Goal: Transaction & Acquisition: Purchase product/service

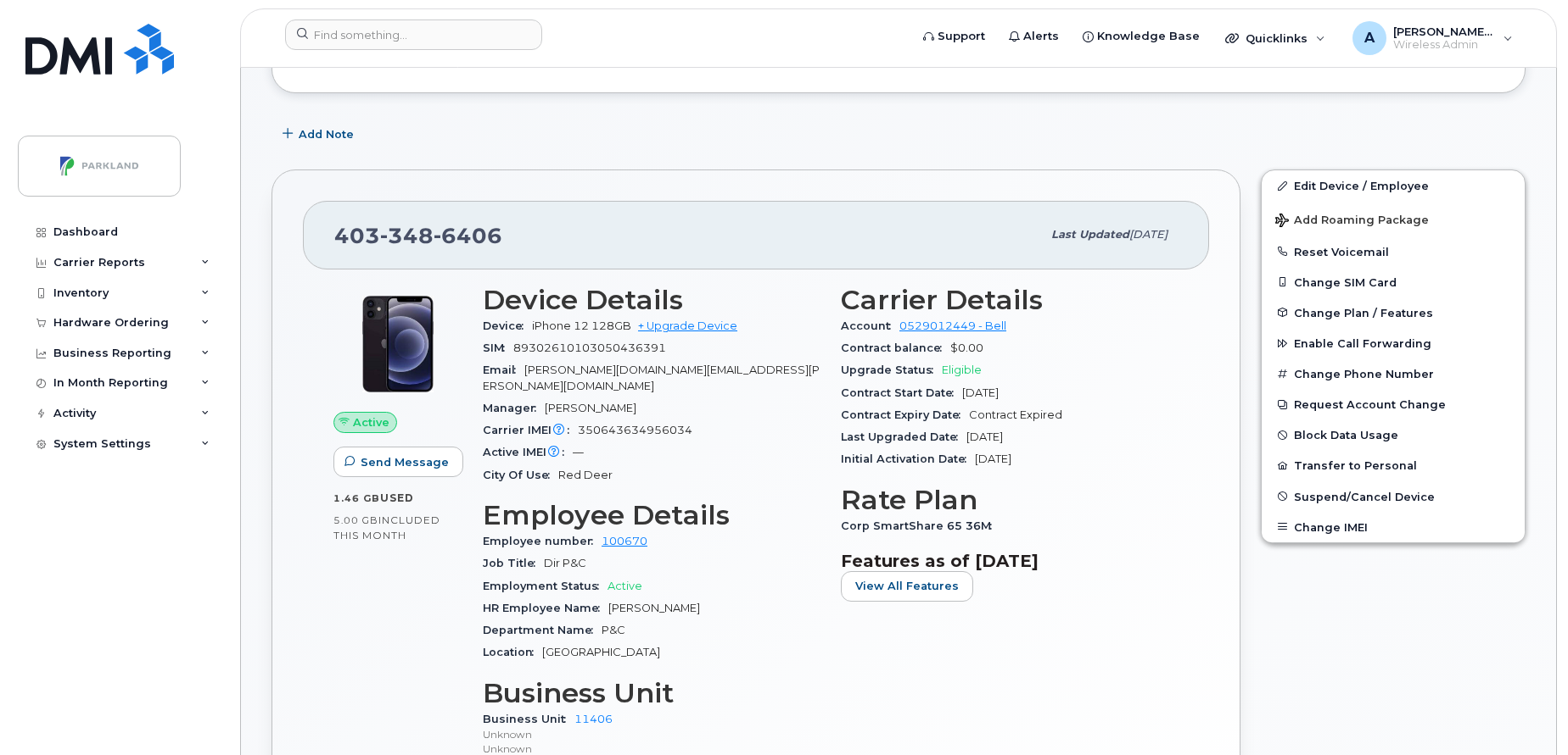
scroll to position [231, 0]
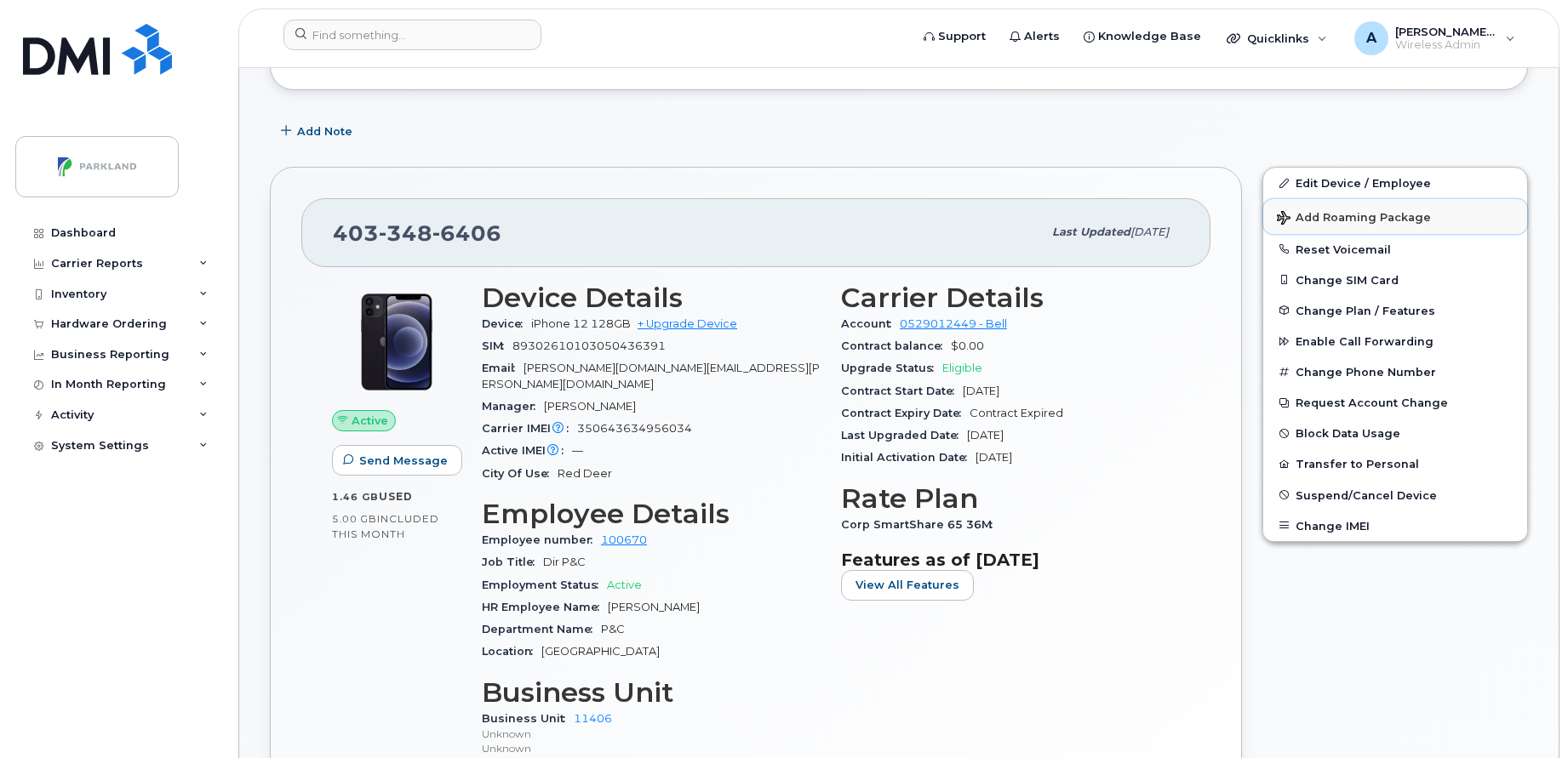
click at [1374, 215] on span "Add Roaming Package" at bounding box center [1354, 219] width 154 height 16
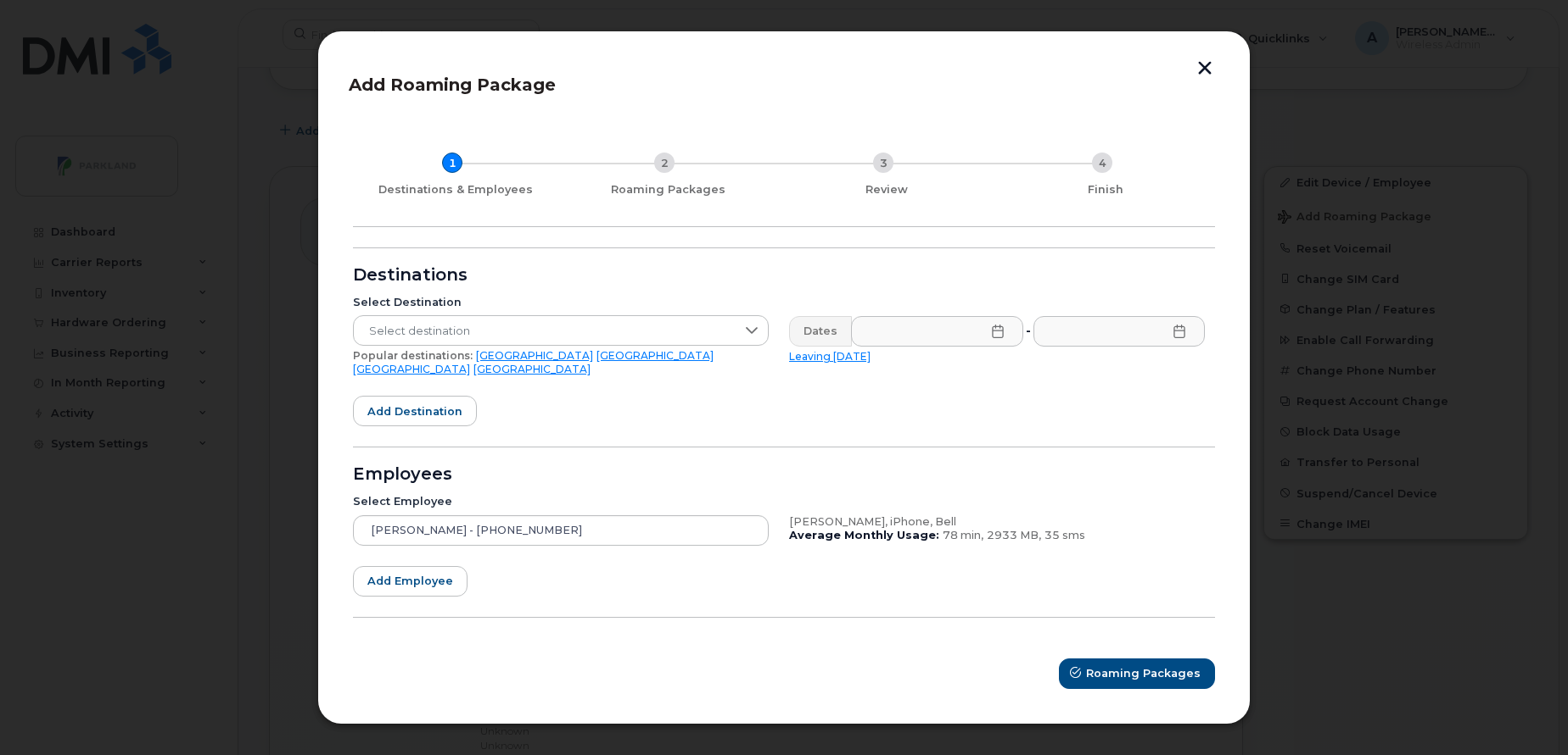
click at [596, 356] on link "[GEOGRAPHIC_DATA]" at bounding box center [654, 356] width 117 height 13
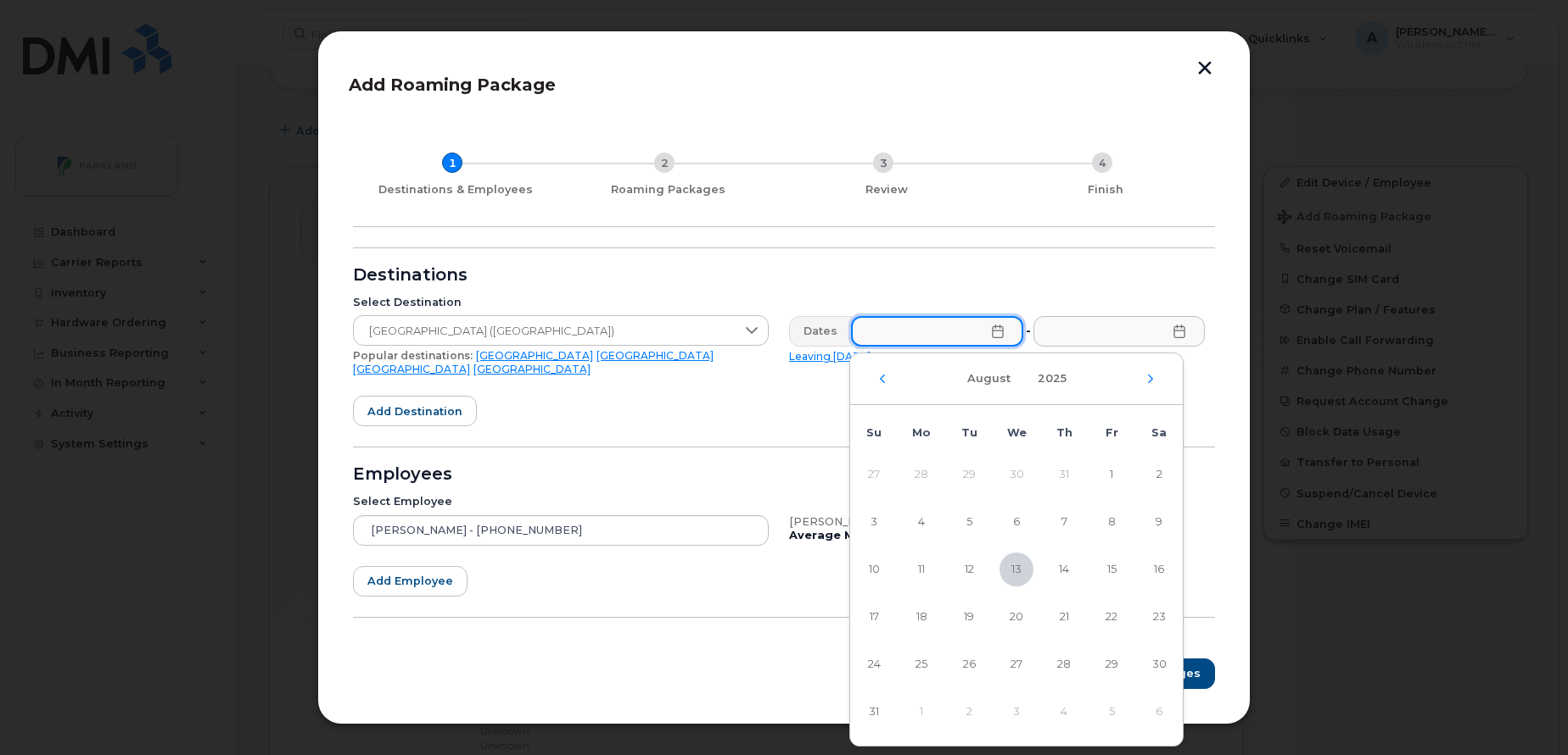
click at [891, 329] on input "text" at bounding box center [937, 331] width 172 height 31
click at [884, 668] on span "24" at bounding box center [873, 664] width 34 height 34
type input "[DATE]"
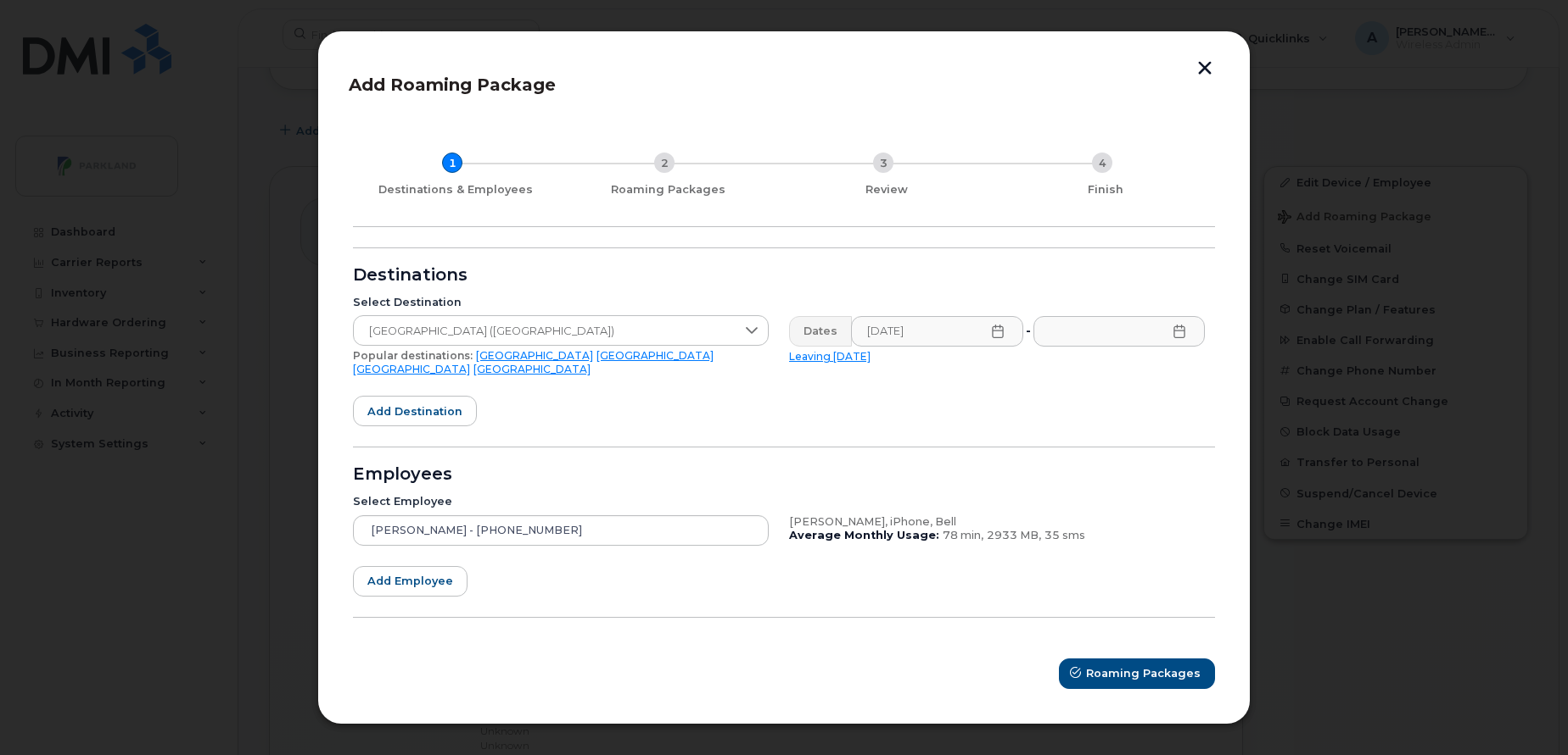
click at [1182, 339] on icon at bounding box center [1179, 331] width 13 height 13
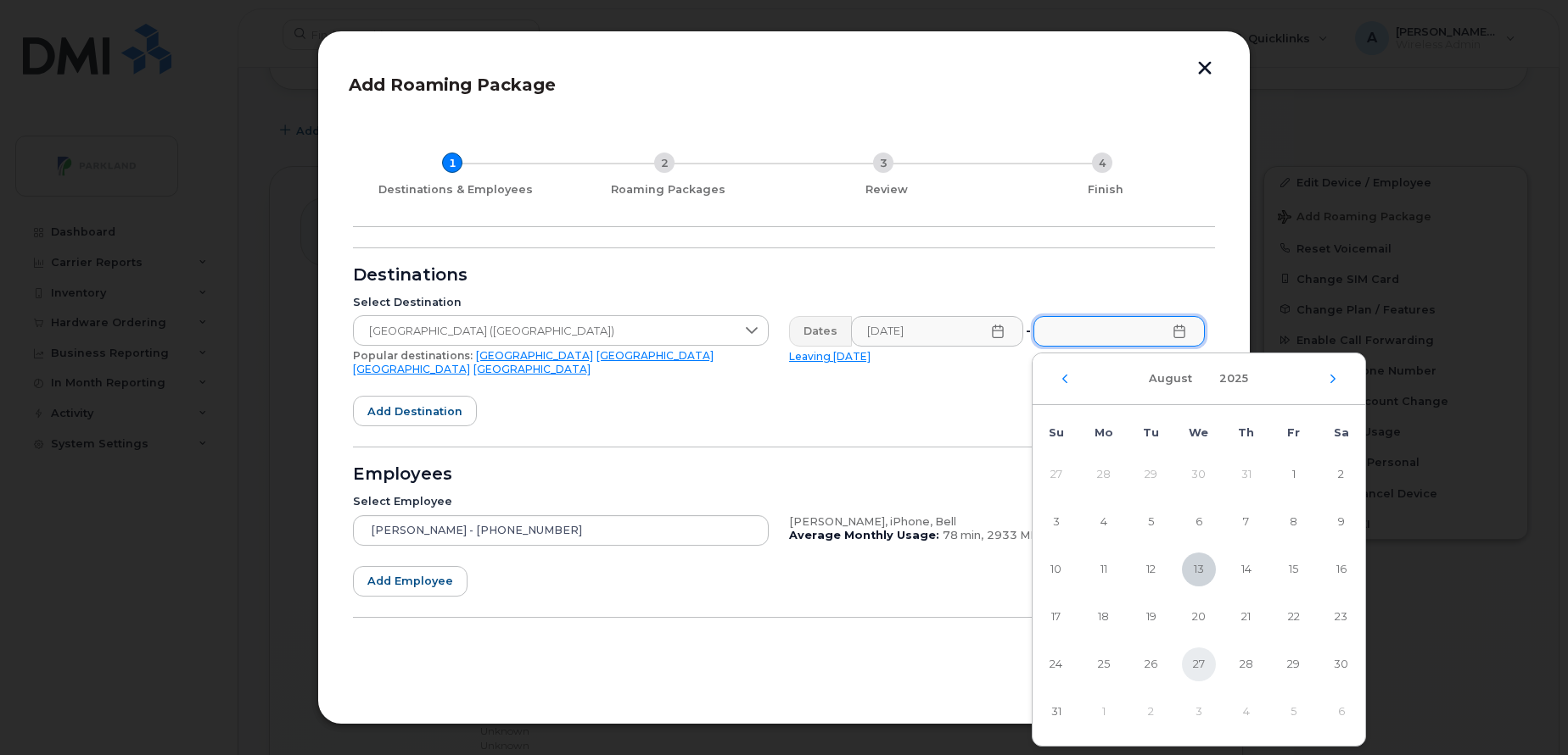
click at [1193, 670] on span "27" at bounding box center [1198, 664] width 34 height 34
type input "[DATE]"
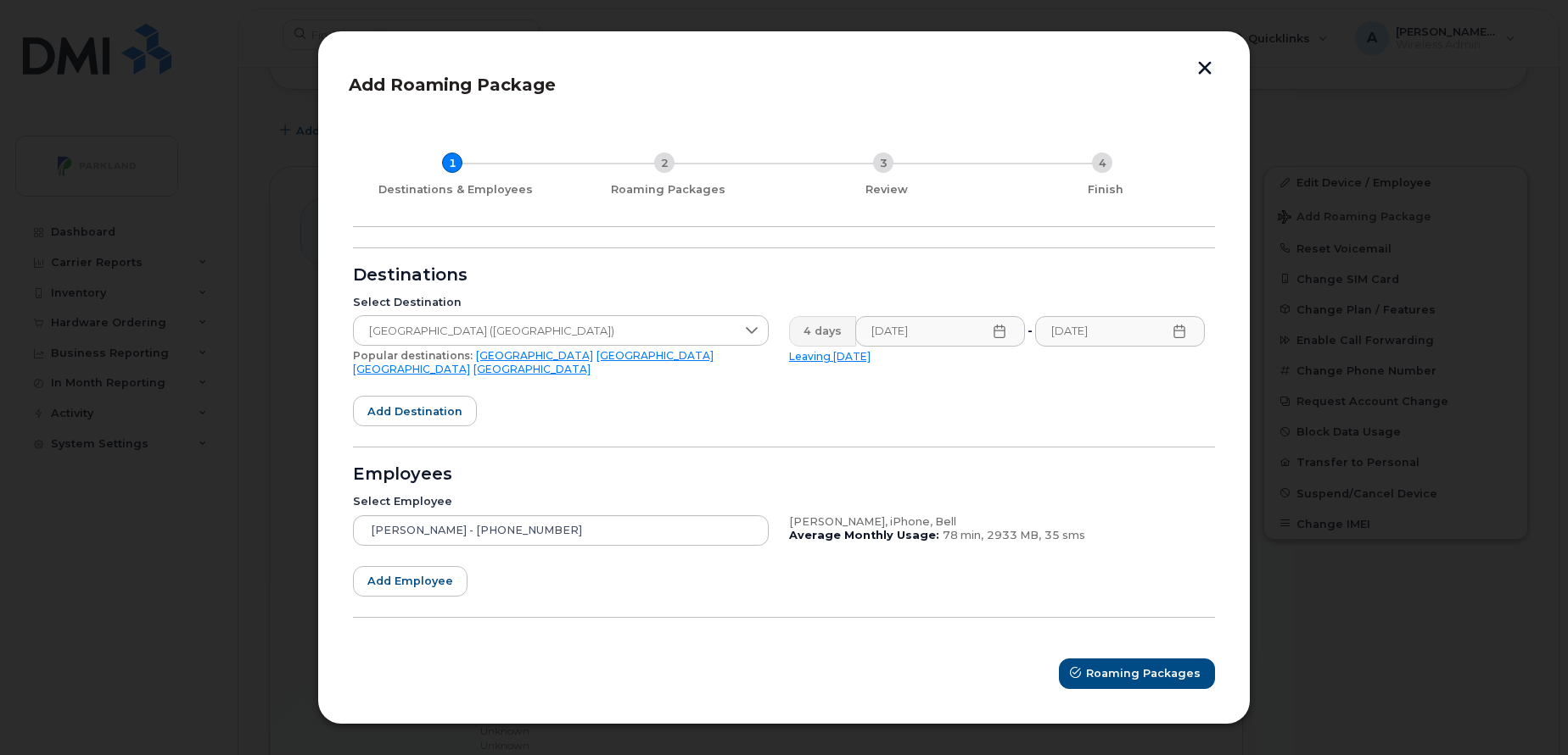
click at [905, 390] on form "Destinations Select Destination [GEOGRAPHIC_DATA] ([GEOGRAPHIC_DATA]) Popular d…" at bounding box center [784, 469] width 862 height 442
click at [1164, 665] on span "Roaming Packages" at bounding box center [1144, 673] width 114 height 16
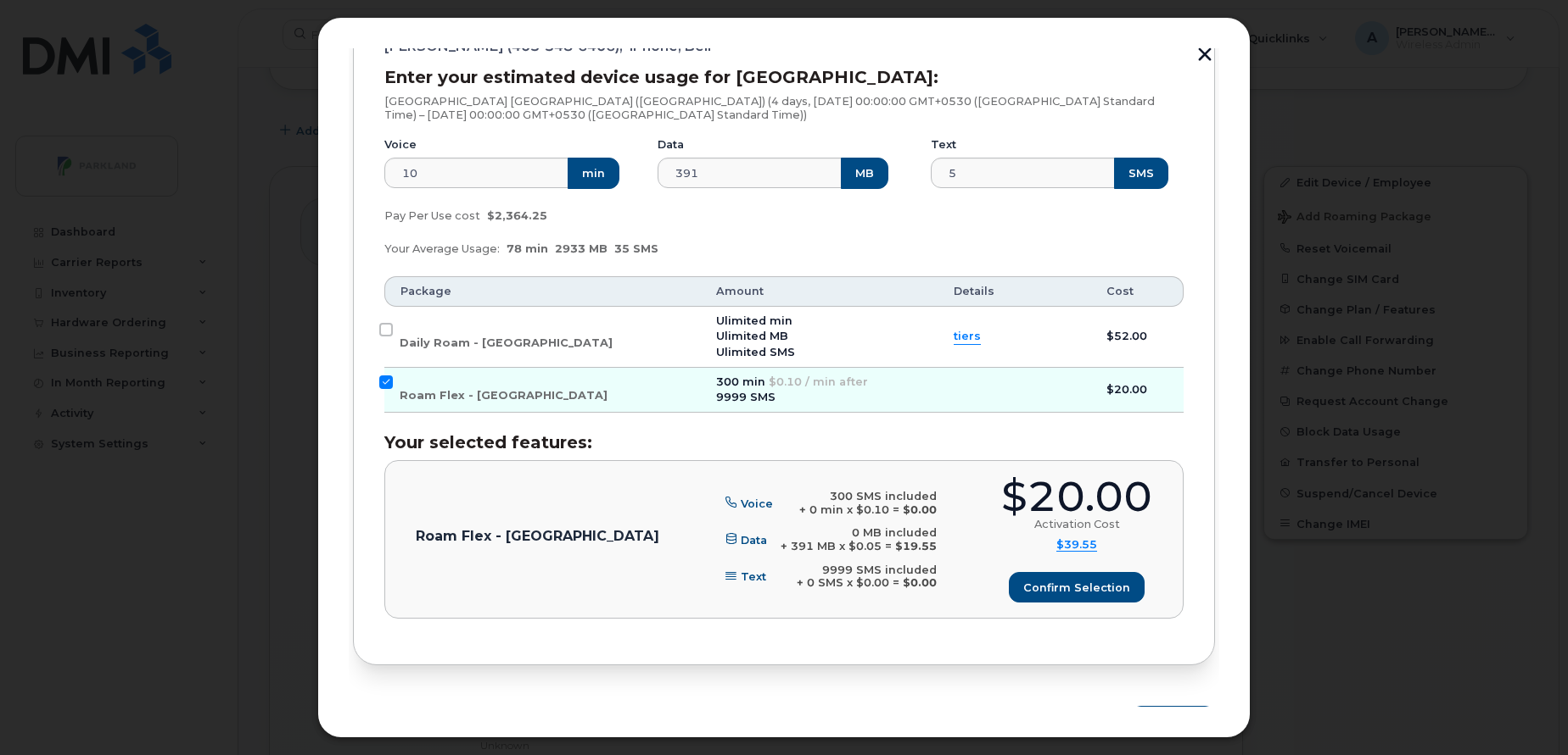
scroll to position [254, 0]
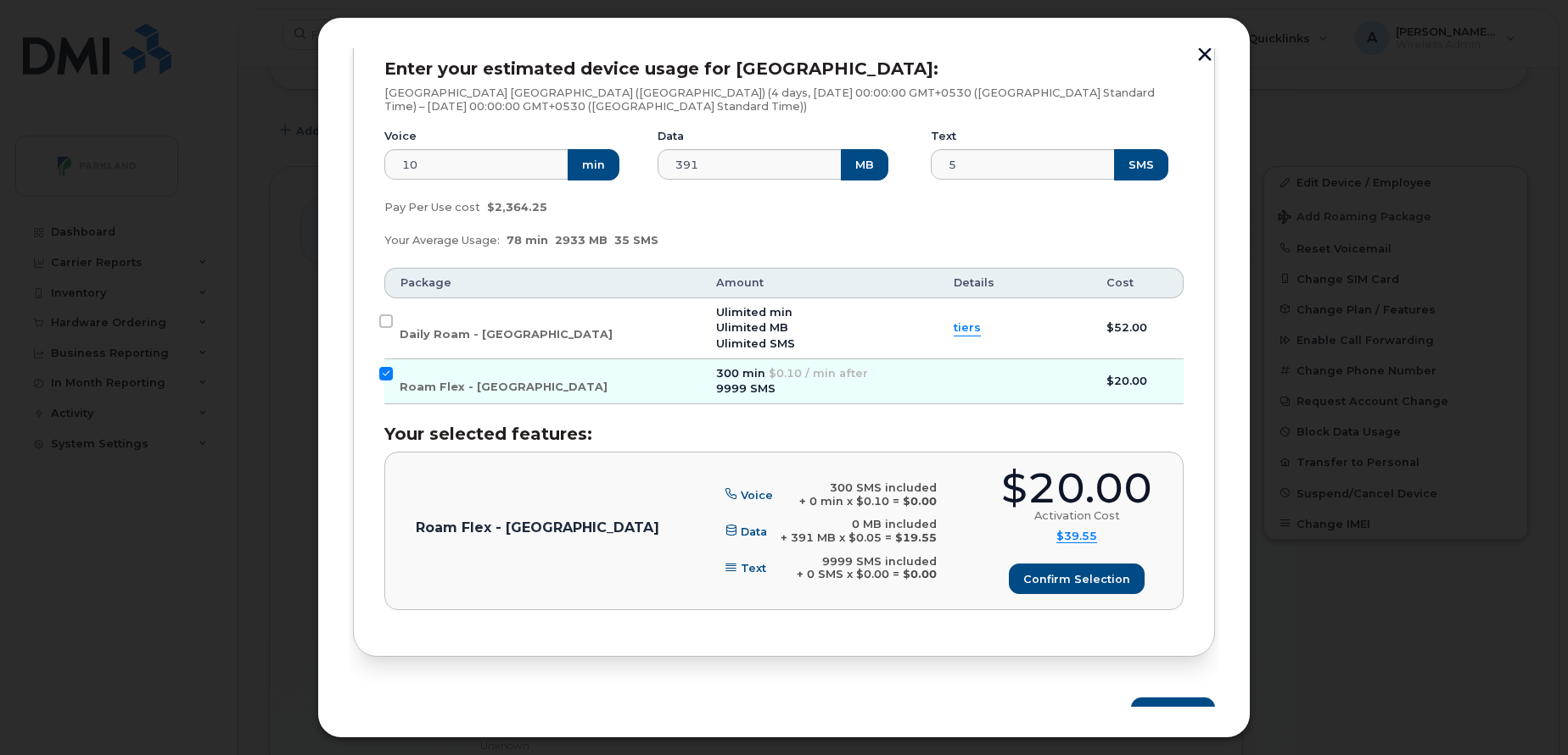
click at [398, 320] on td "Daily Roam - [GEOGRAPHIC_DATA]" at bounding box center [542, 328] width 316 height 61
click at [390, 318] on input "Daily Roam - [GEOGRAPHIC_DATA]" at bounding box center [386, 321] width 13 height 13
checkbox input "true"
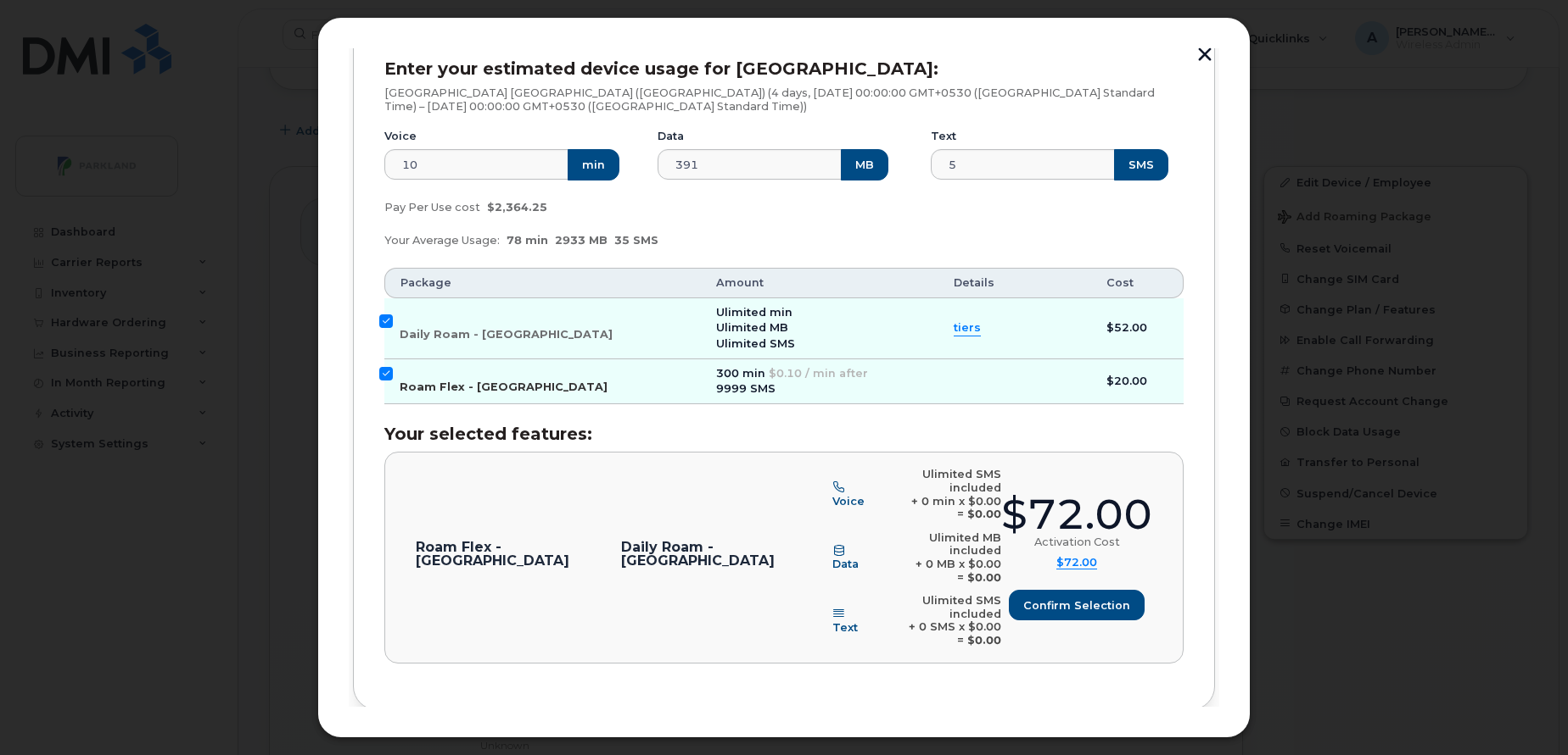
click at [381, 367] on input "Roam Flex - [GEOGRAPHIC_DATA]" at bounding box center [386, 373] width 13 height 13
checkbox input "false"
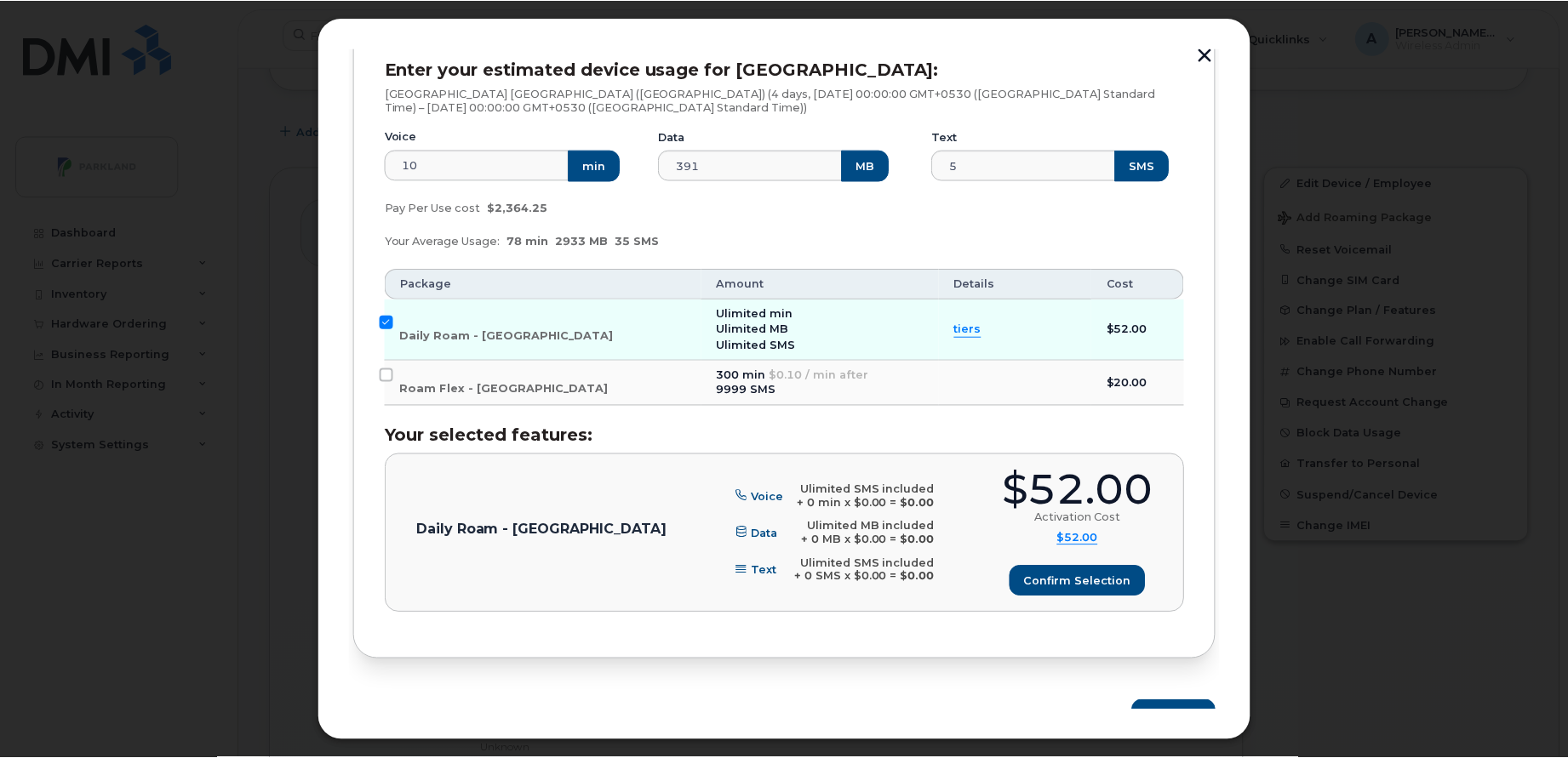
scroll to position [281, 0]
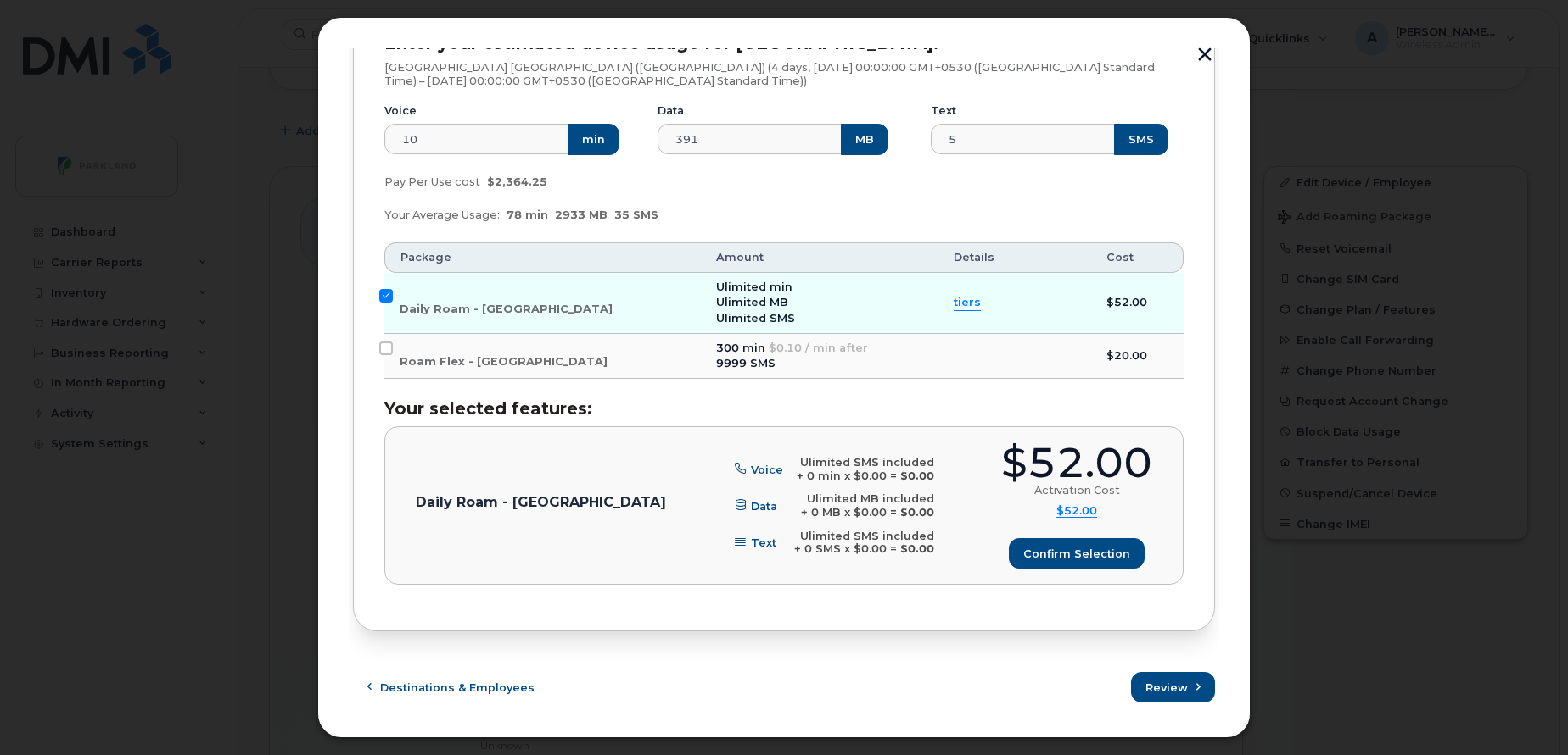
click at [1205, 58] on button "button" at bounding box center [1204, 56] width 25 height 18
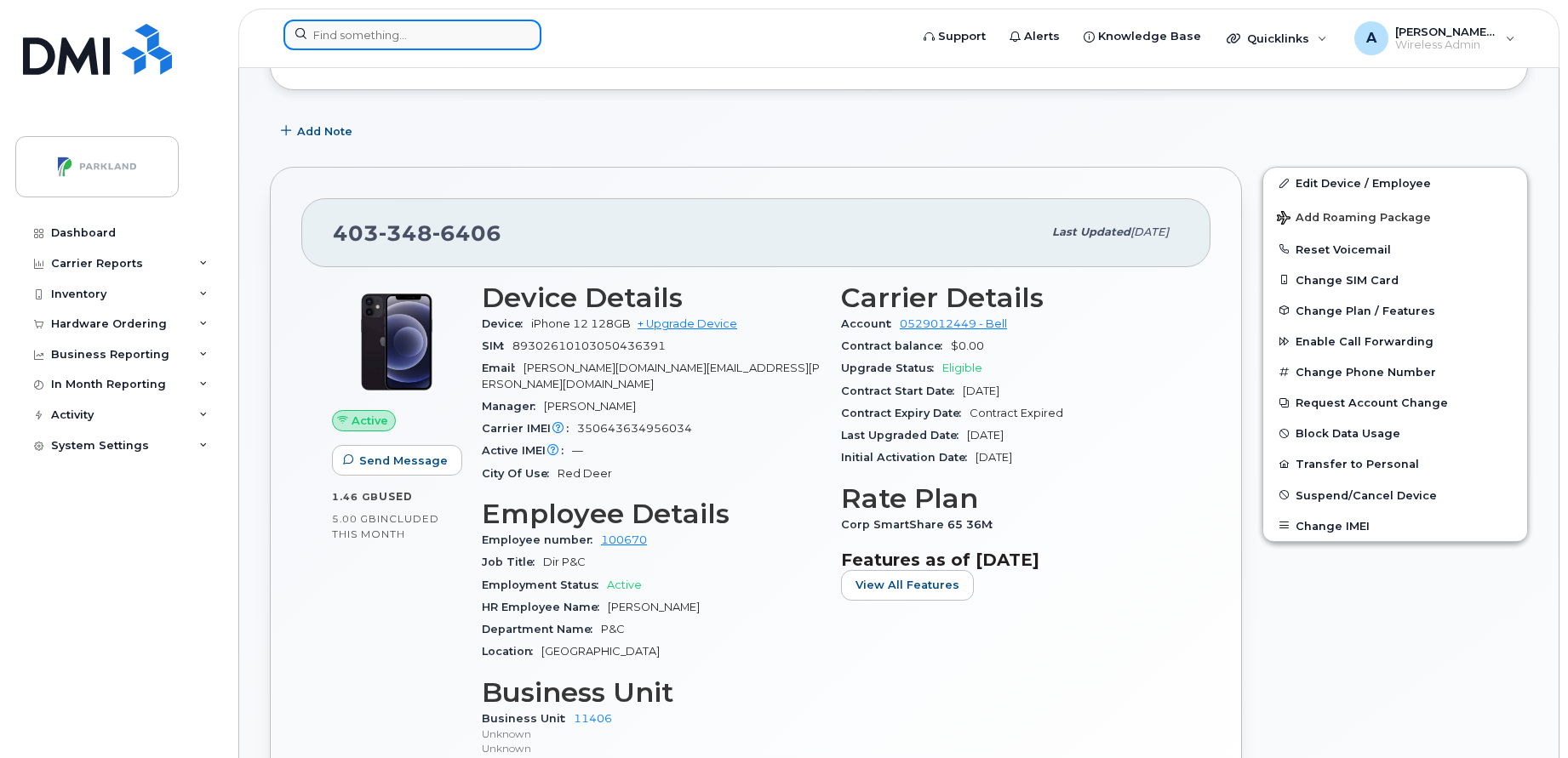
click at [382, 26] on input at bounding box center [412, 35] width 258 height 31
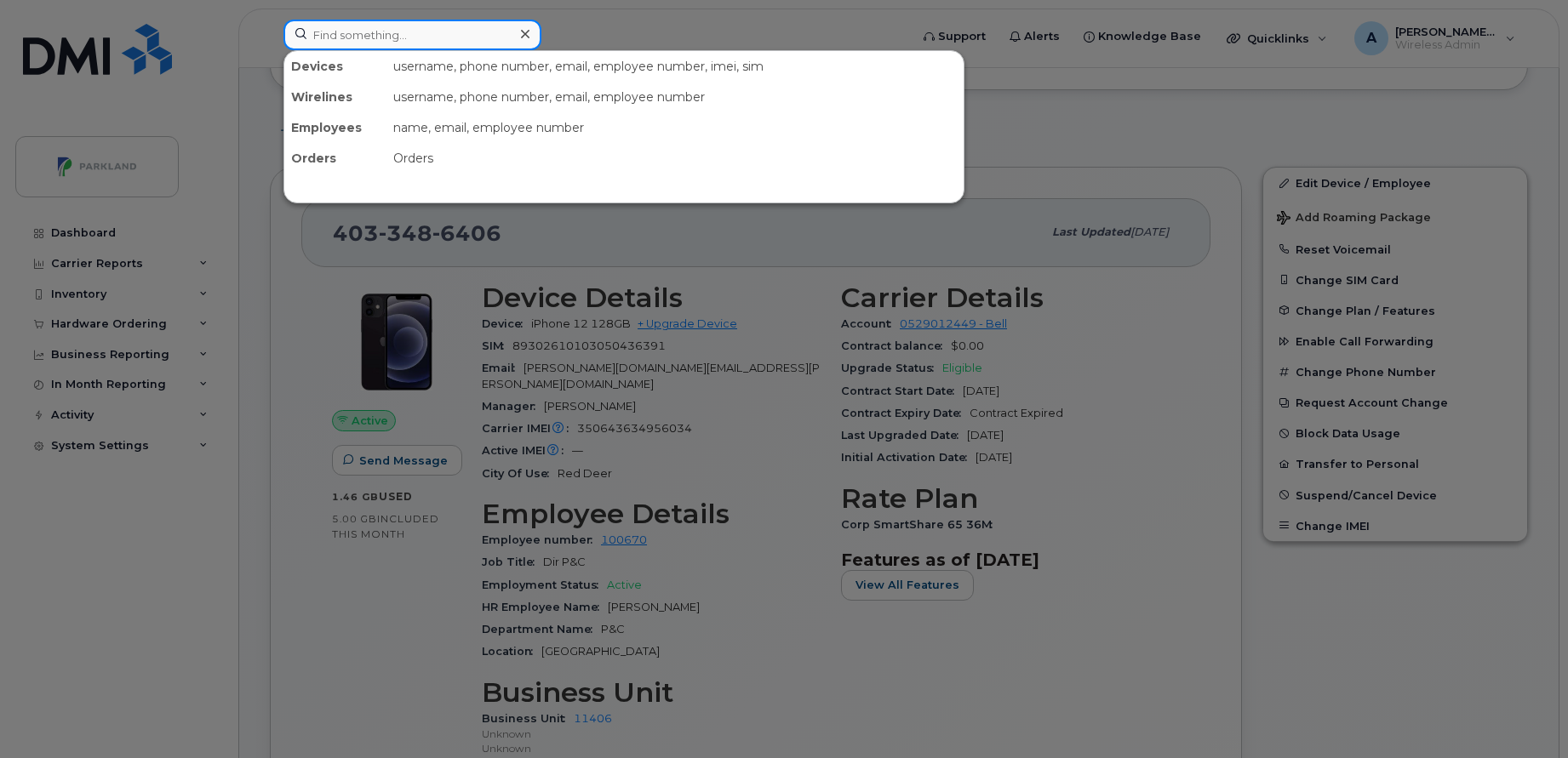
paste input "[PERSON_NAME]"
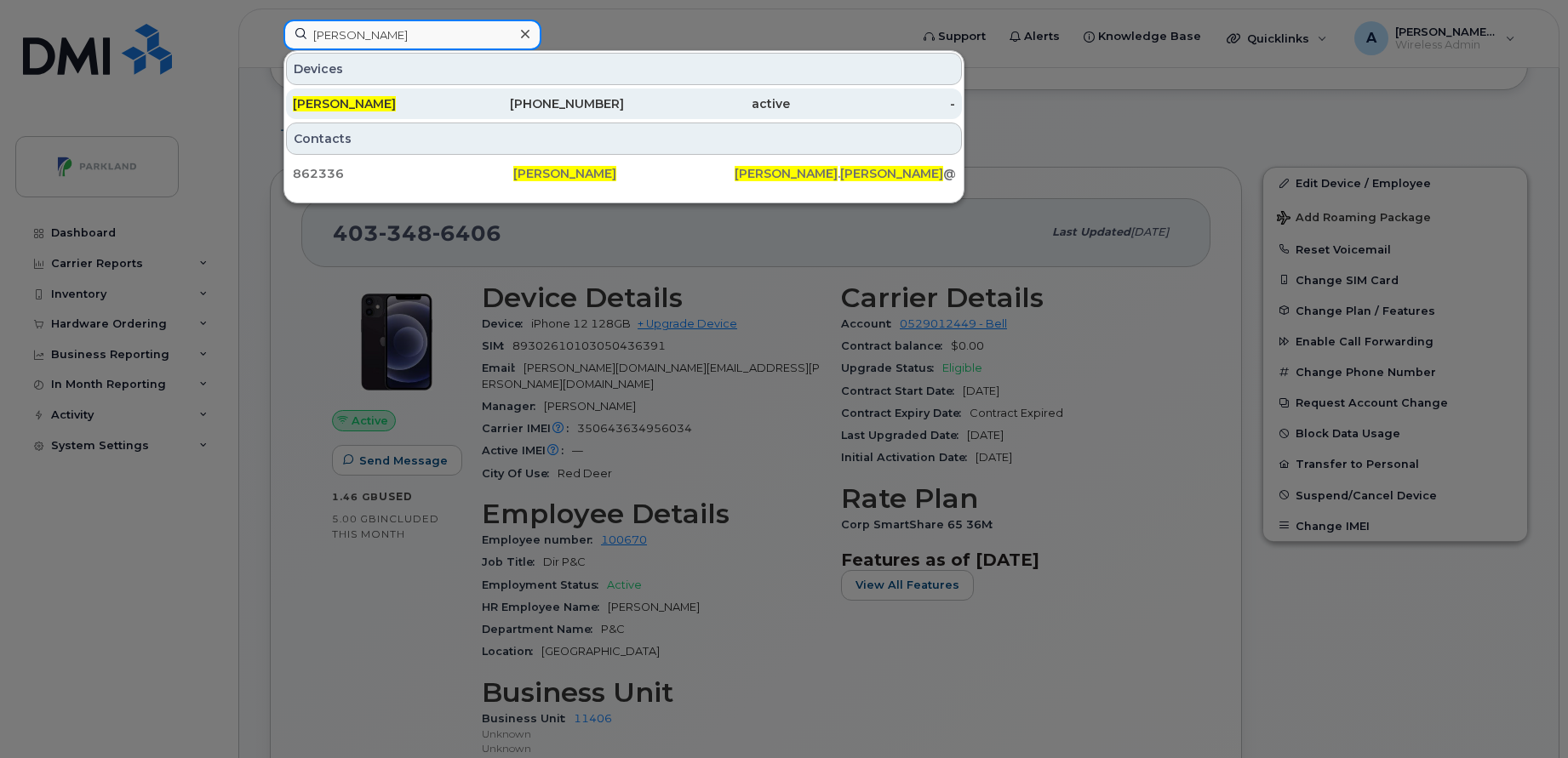
type input "[PERSON_NAME]"
click at [430, 96] on div "[PERSON_NAME]" at bounding box center [376, 103] width 166 height 17
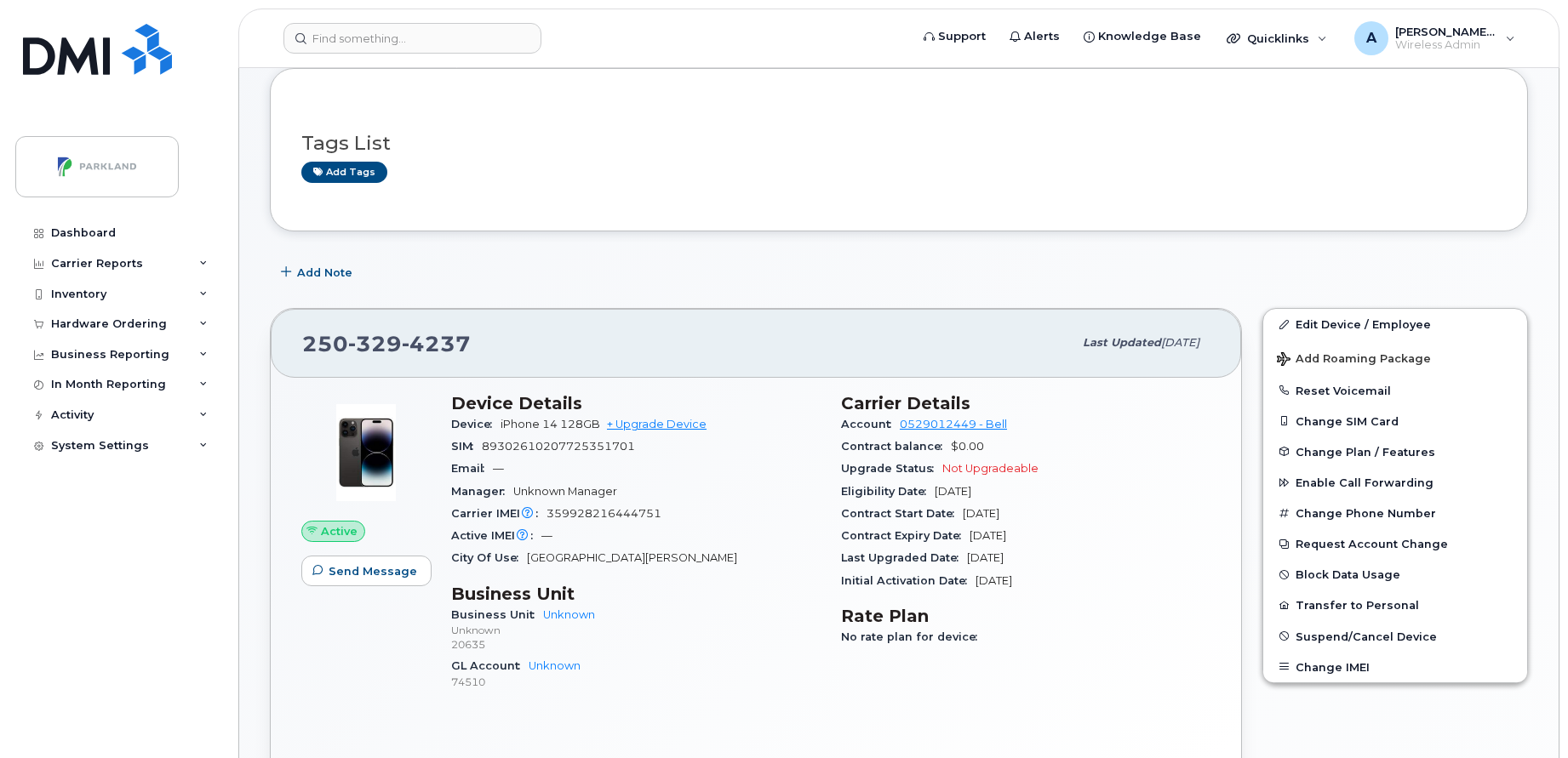
scroll to position [94, 0]
click at [1437, 447] on button "Change Plan / Features" at bounding box center [1395, 449] width 264 height 31
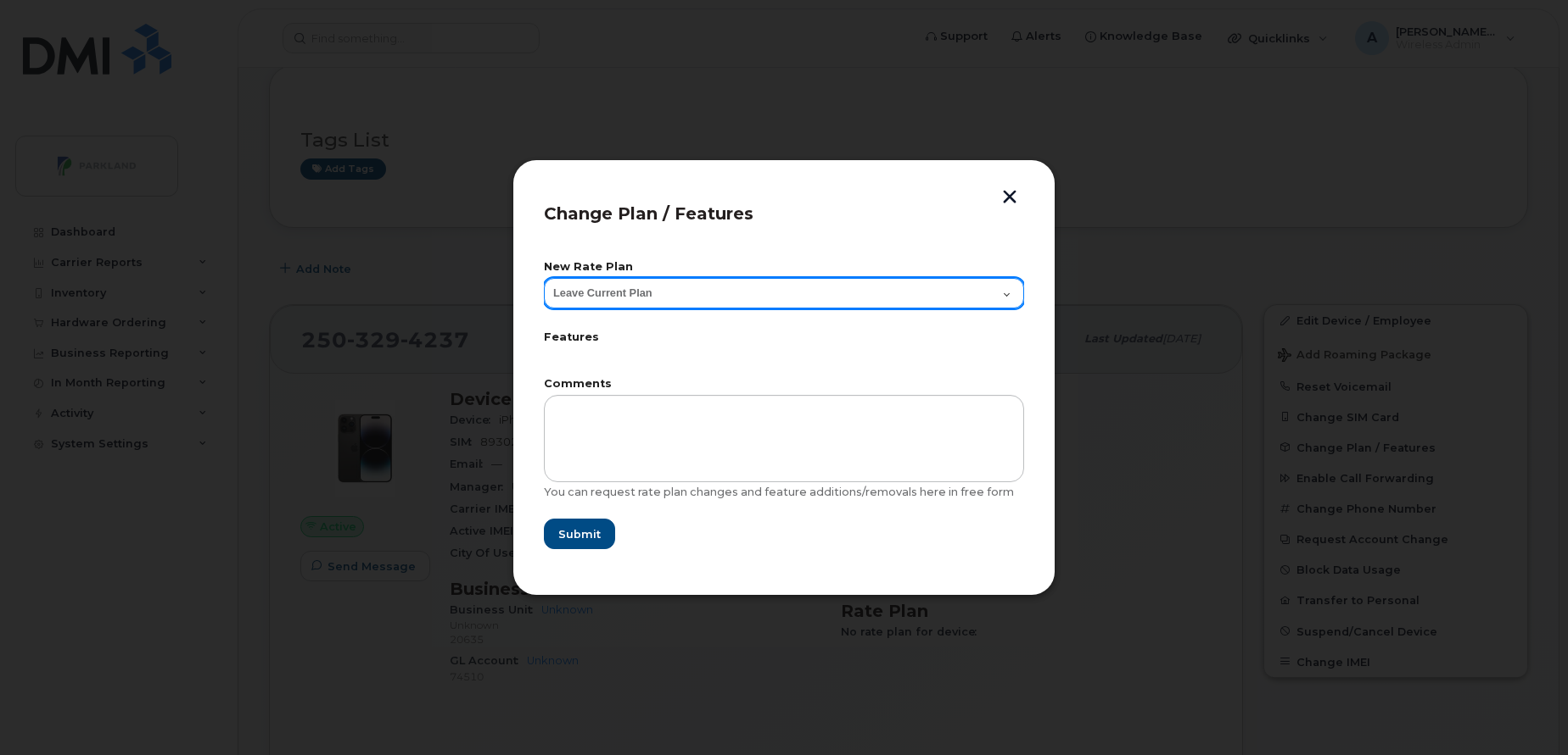
click at [954, 302] on select "Leave Current Plan BYOD Corp SmartShare 50 BYOD Corp Smartshare 25 Corp SmartSh…" at bounding box center [784, 293] width 480 height 31
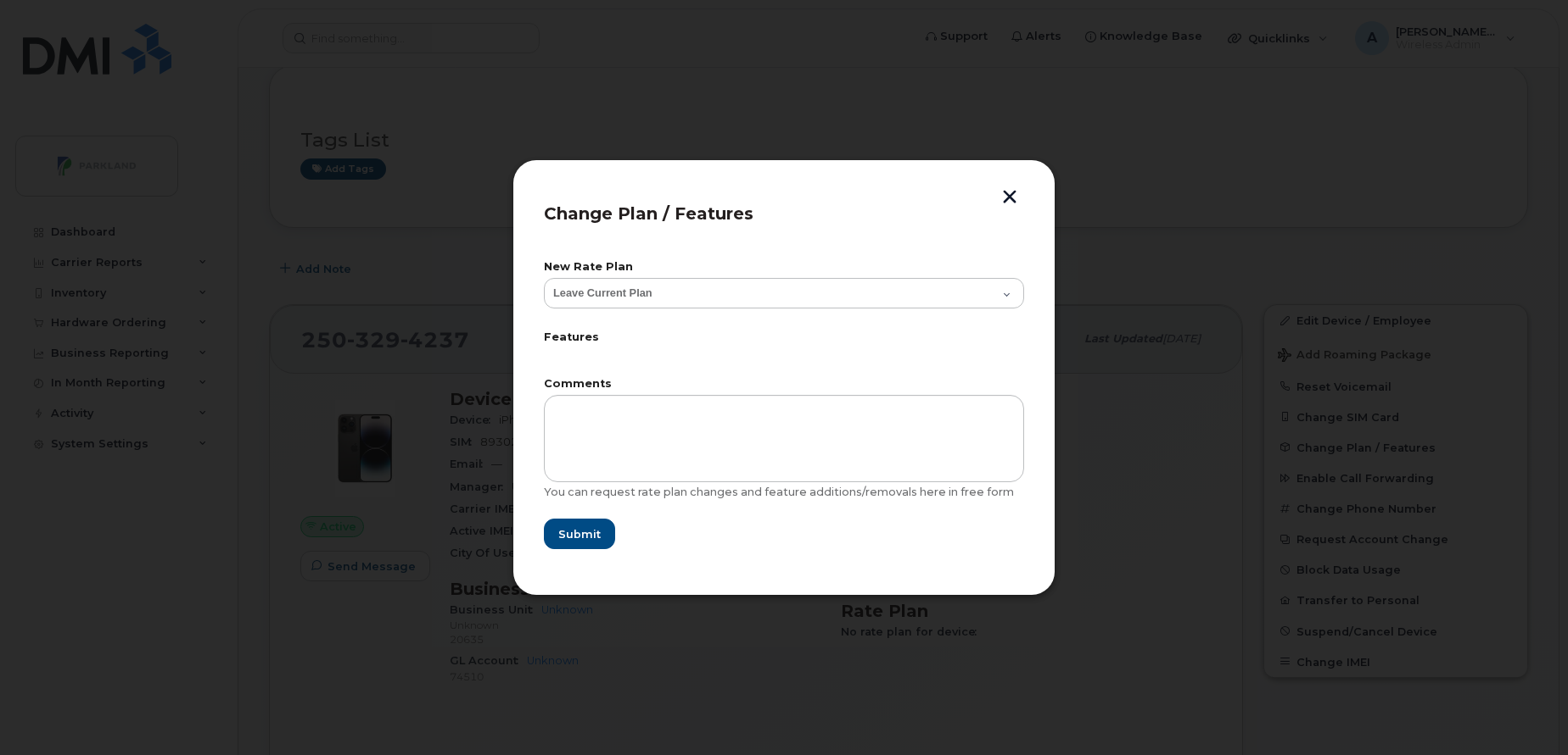
click at [1011, 192] on button "button" at bounding box center [1009, 198] width 25 height 18
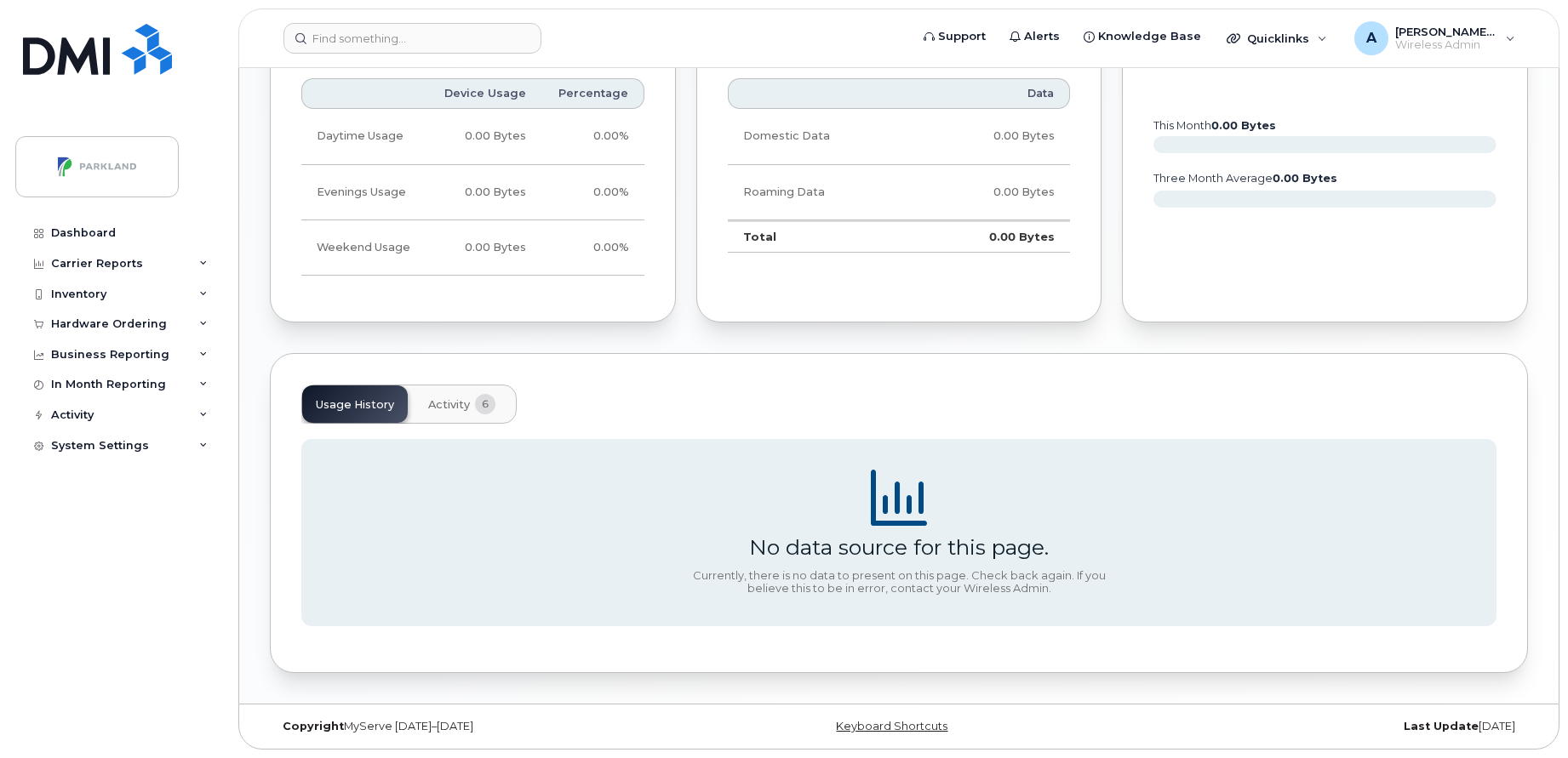
scroll to position [0, 0]
